Goal: Leave review/rating: Share an evaluation or opinion about a product, service, or content

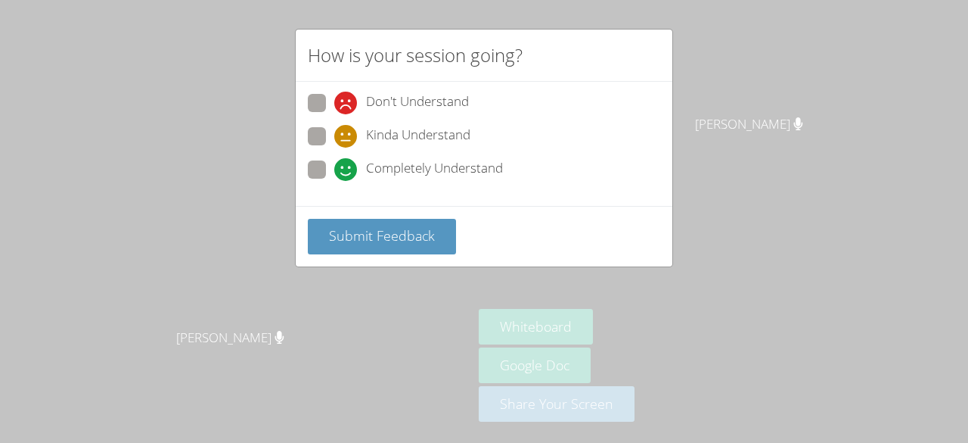
click at [802, 77] on div "How is your session going? Don't Understand Kinda Understand Completely Underst…" at bounding box center [484, 221] width 968 height 443
click at [617, 333] on div "How is your session going? Don't Understand Kinda Understand Completely Underst…" at bounding box center [484, 221] width 968 height 443
click at [429, 178] on span "Completely Understand" at bounding box center [434, 169] width 137 height 23
click at [347, 173] on input "Completely Understand" at bounding box center [340, 166] width 13 height 13
radio input "true"
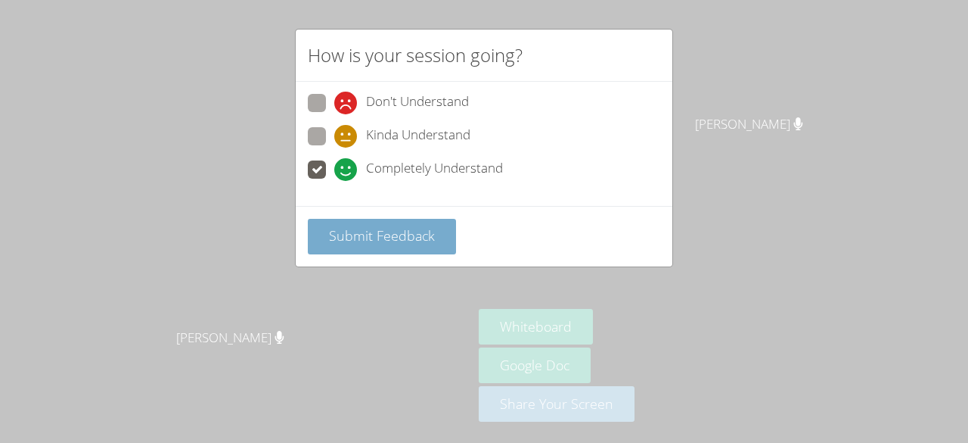
click at [378, 245] on button "Submit Feedback" at bounding box center [382, 237] width 148 height 36
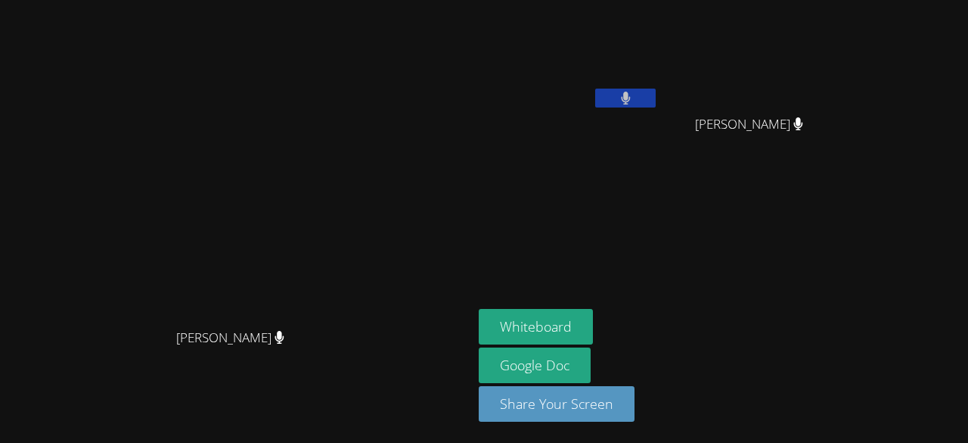
click at [266, 224] on video at bounding box center [236, 190] width 227 height 259
